Goal: Manage account settings

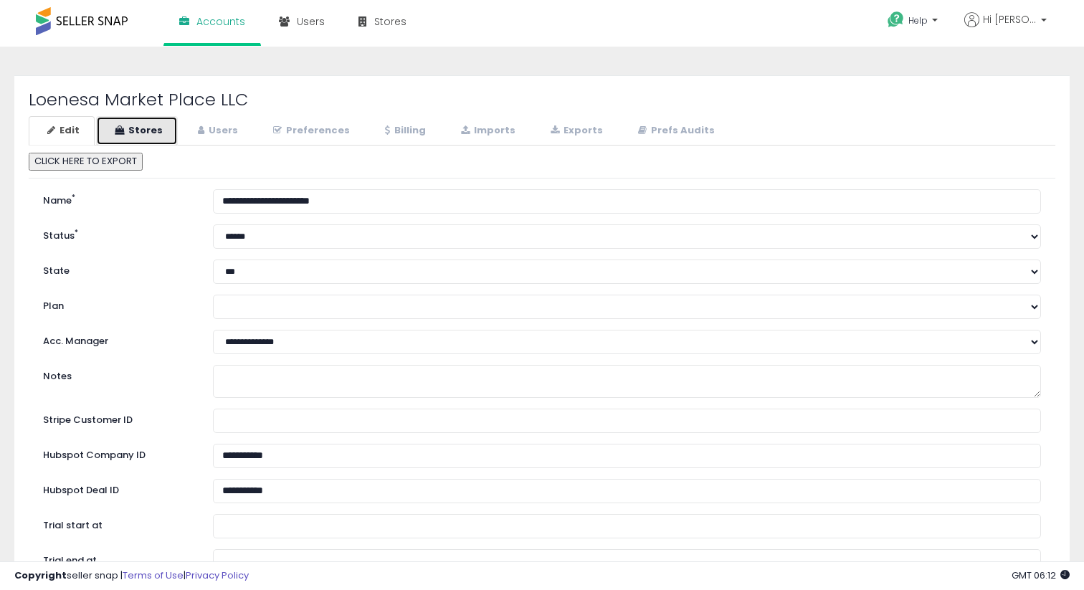
click at [138, 128] on link "Stores" at bounding box center [137, 130] width 82 height 29
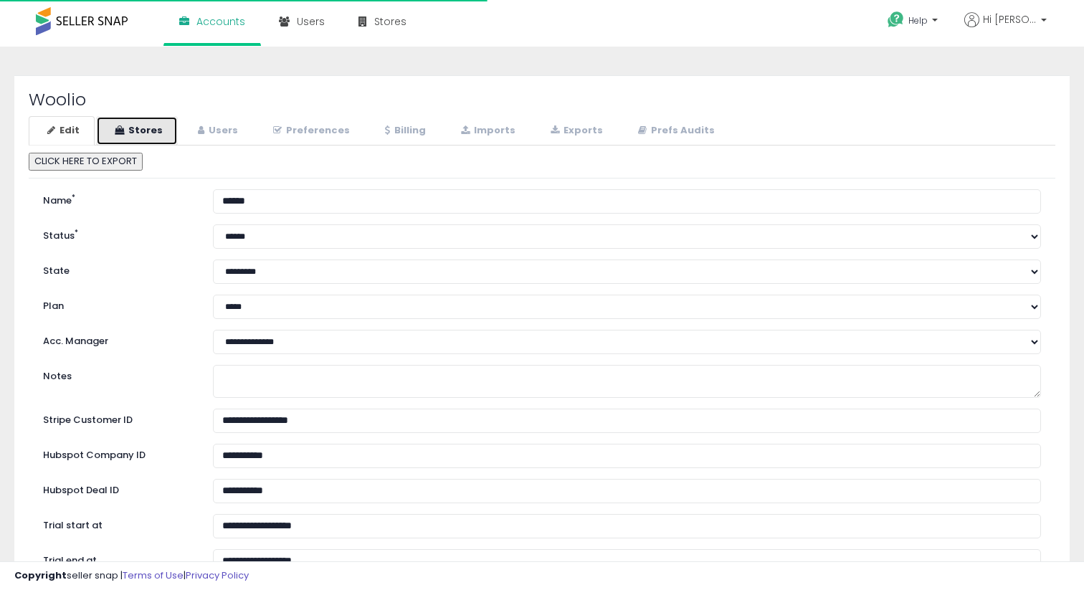
click at [143, 129] on link "Stores" at bounding box center [137, 130] width 82 height 29
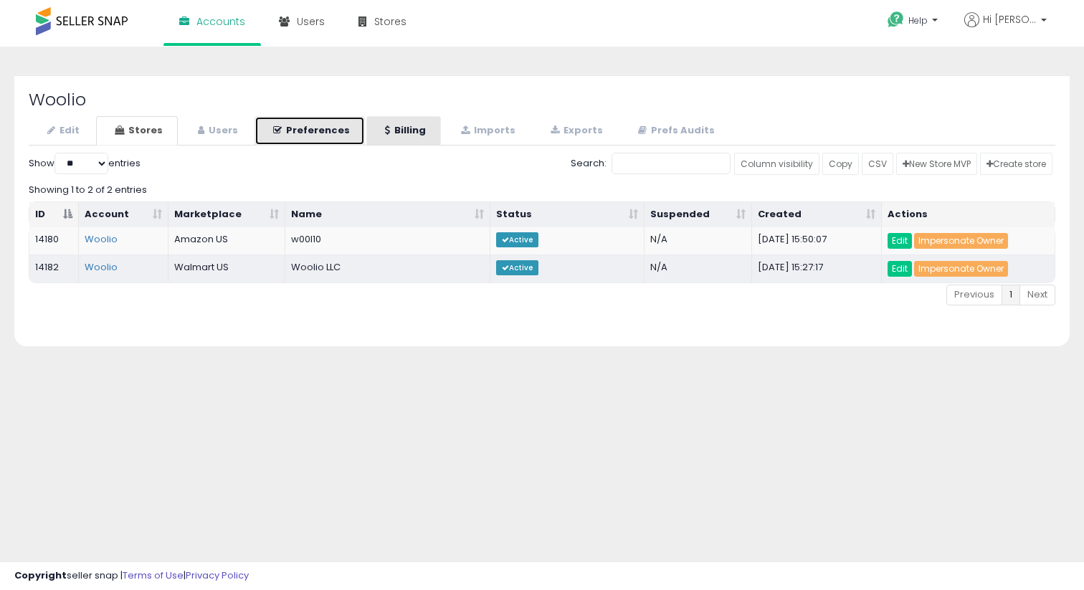
click at [331, 128] on link "Preferences" at bounding box center [309, 130] width 110 height 29
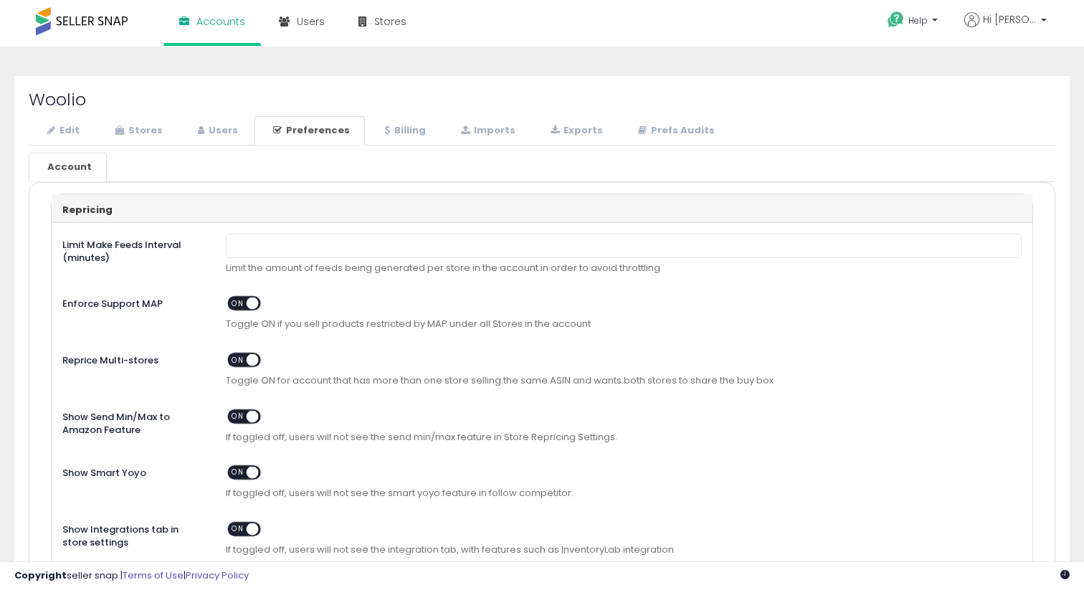
click at [394, 129] on link "Billing" at bounding box center [403, 130] width 75 height 29
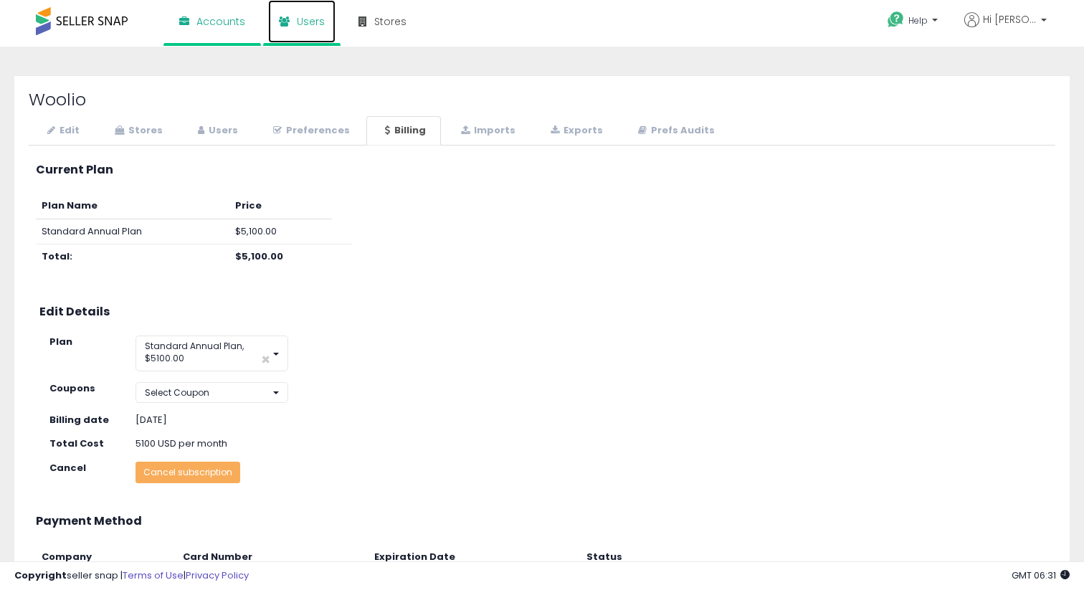
click at [300, 31] on link "Users" at bounding box center [301, 21] width 67 height 43
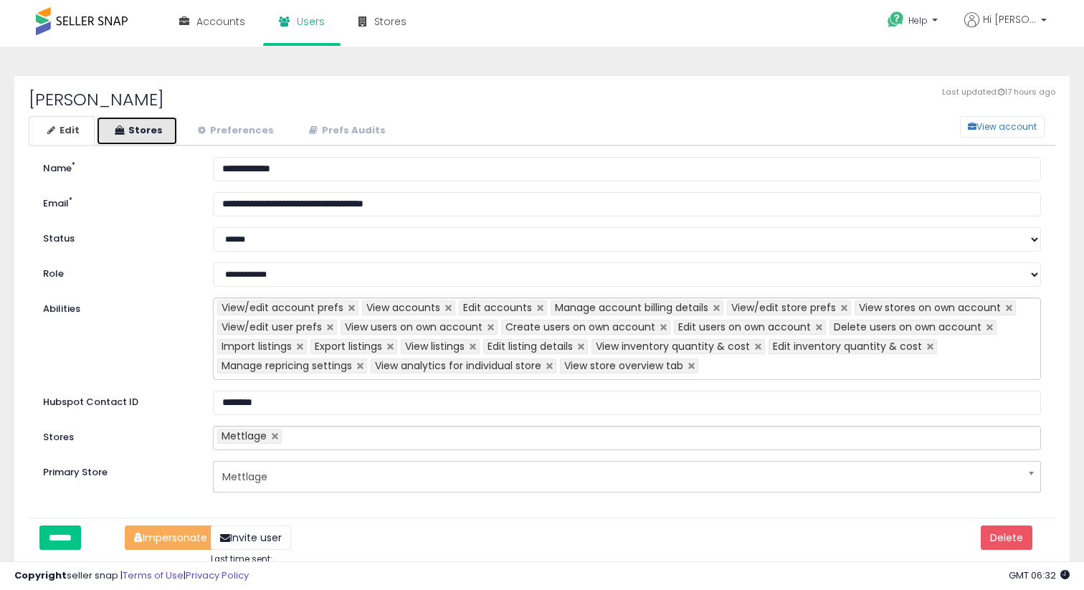
click at [130, 133] on link "Stores" at bounding box center [137, 130] width 82 height 29
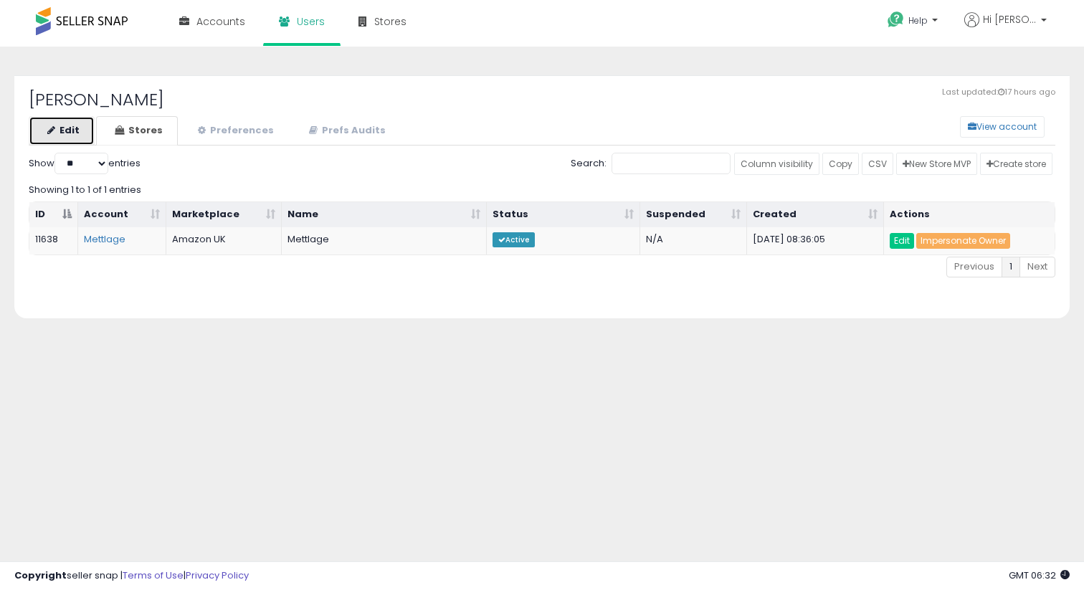
click at [87, 133] on link "Edit" at bounding box center [62, 130] width 66 height 29
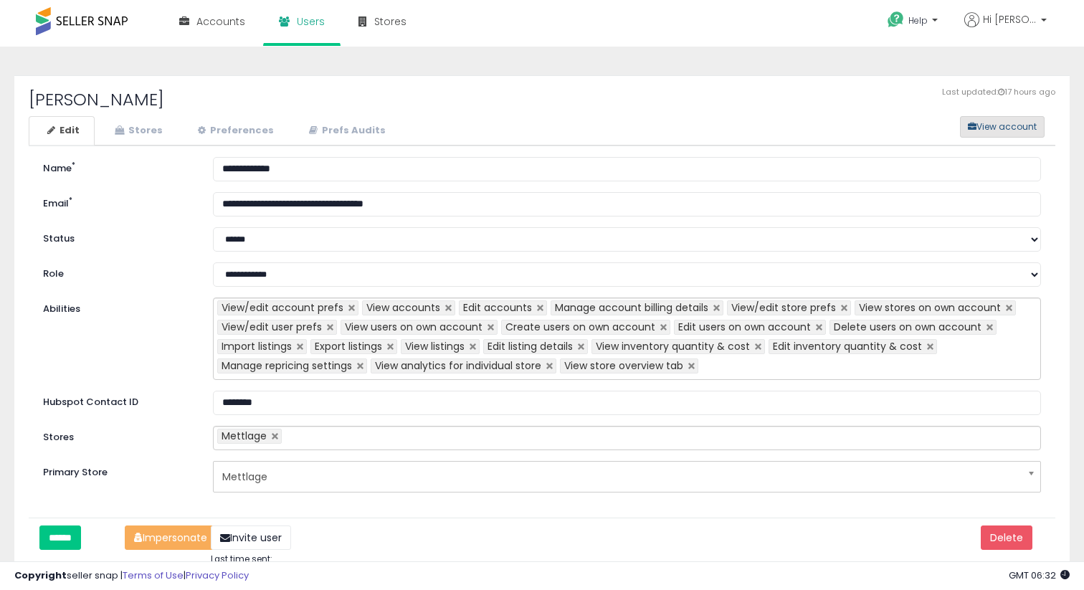
click at [1033, 133] on button "View account" at bounding box center [1002, 126] width 85 height 21
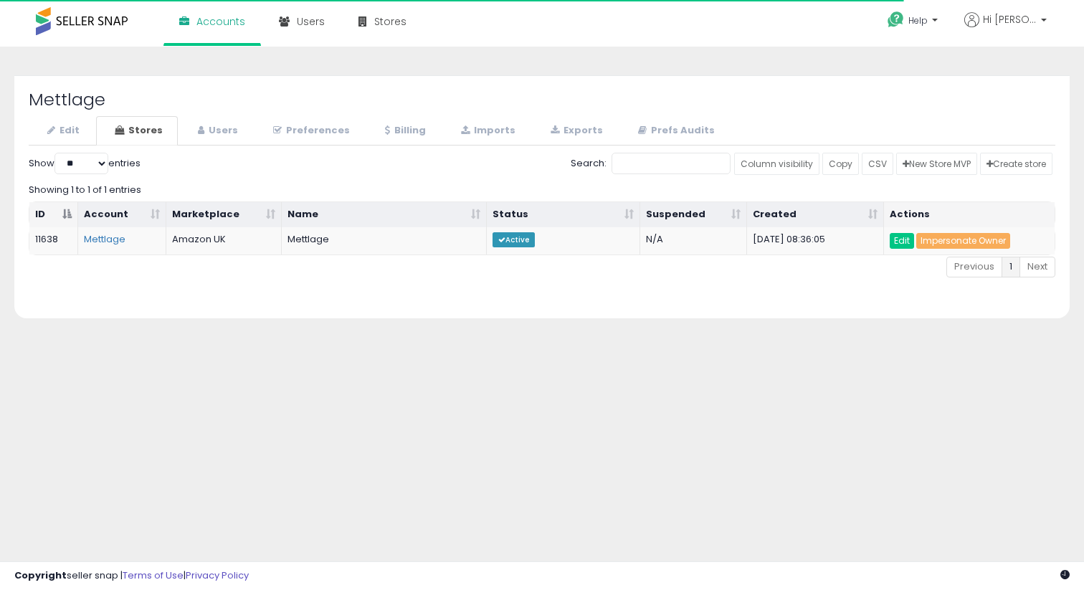
select select "**"
click at [30, 95] on h2 "Mettlage" at bounding box center [542, 99] width 1026 height 19
